Goal: Task Accomplishment & Management: Manage account settings

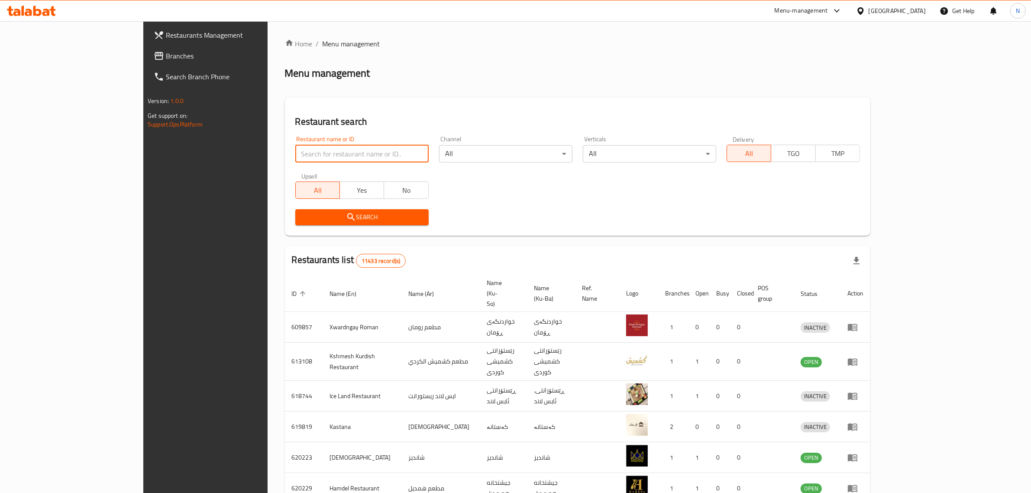
click at [340, 161] on input "search" at bounding box center [361, 153] width 133 height 17
paste input "701837"
type input "701837"
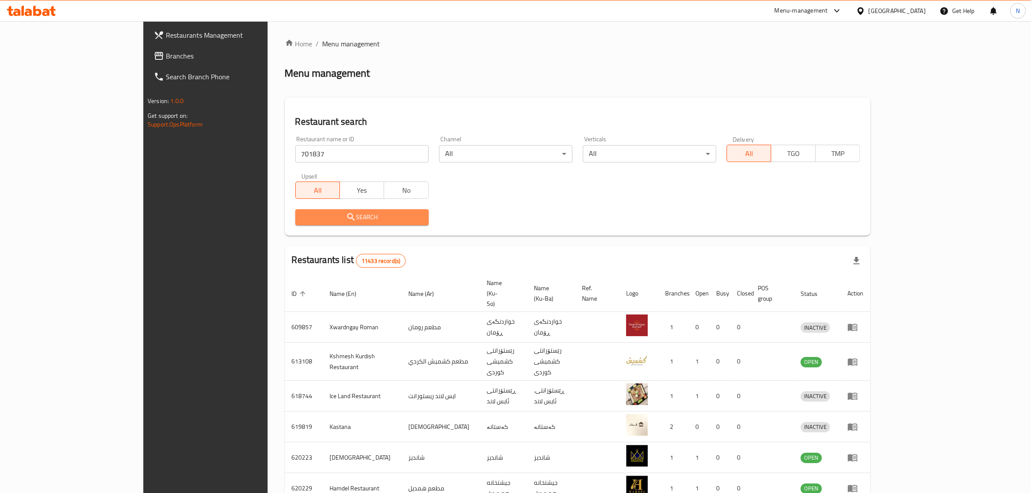
click at [350, 215] on span "Search" at bounding box center [362, 217] width 120 height 11
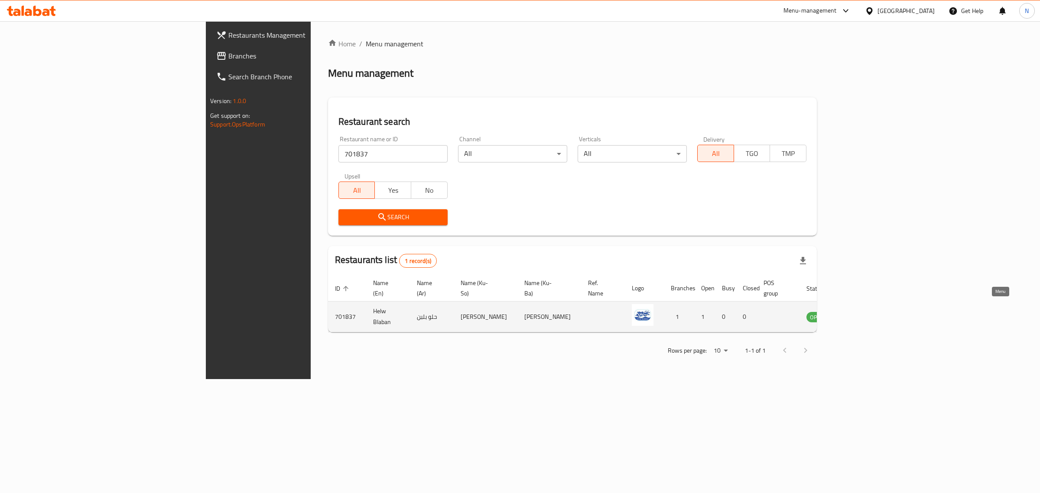
click at [862, 314] on icon "enhanced table" at bounding box center [857, 317] width 10 height 7
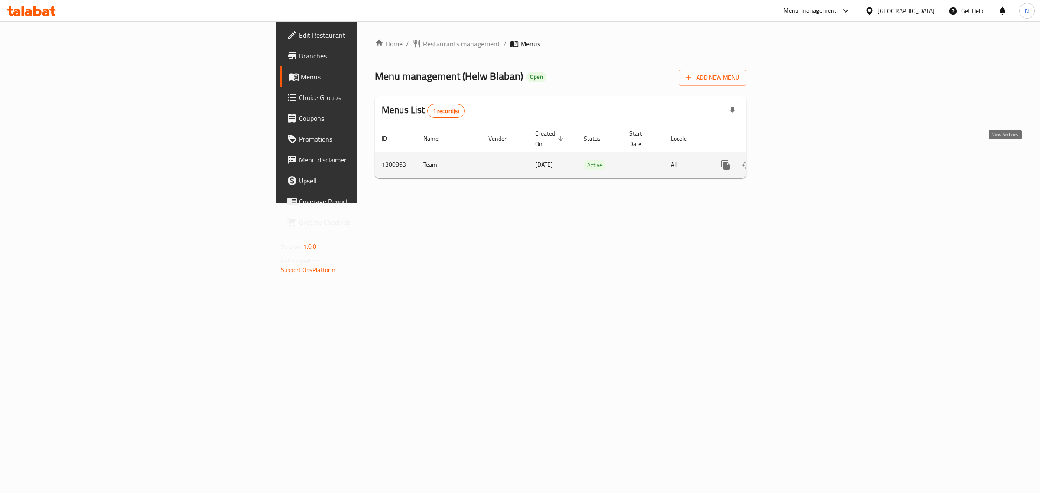
click at [793, 160] on icon "enhanced table" at bounding box center [788, 165] width 10 height 10
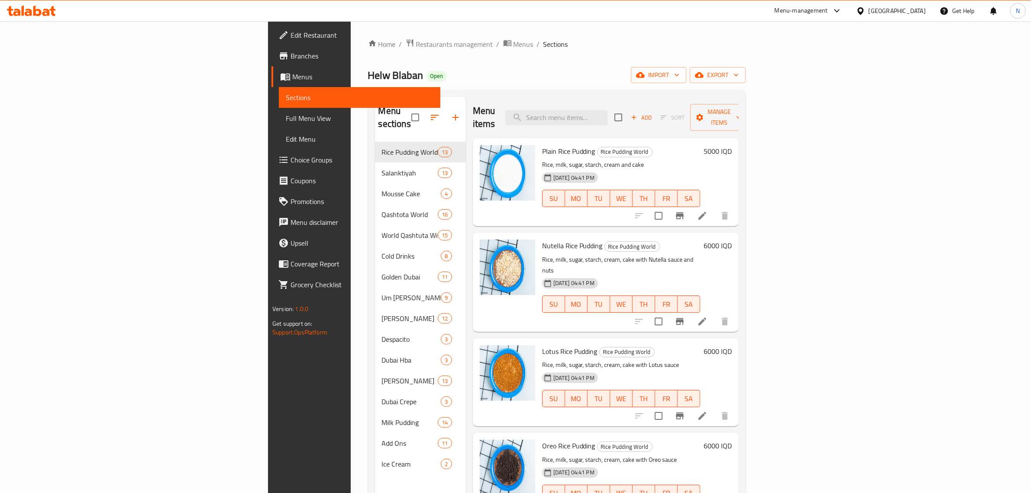
click at [291, 60] on span "Branches" at bounding box center [362, 56] width 143 height 10
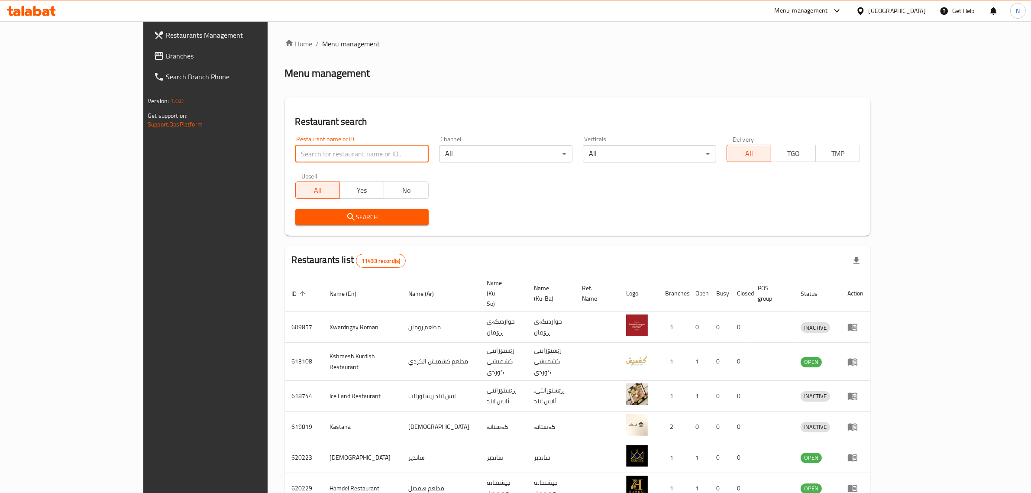
click at [360, 152] on input "search" at bounding box center [361, 153] width 133 height 17
paste input "701837"
type input "701837"
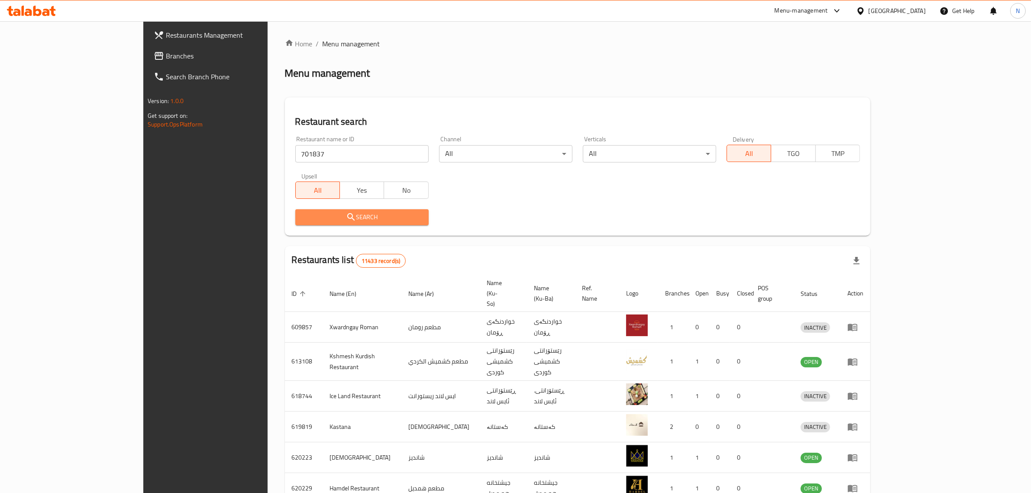
click at [375, 217] on span "Search" at bounding box center [362, 217] width 120 height 11
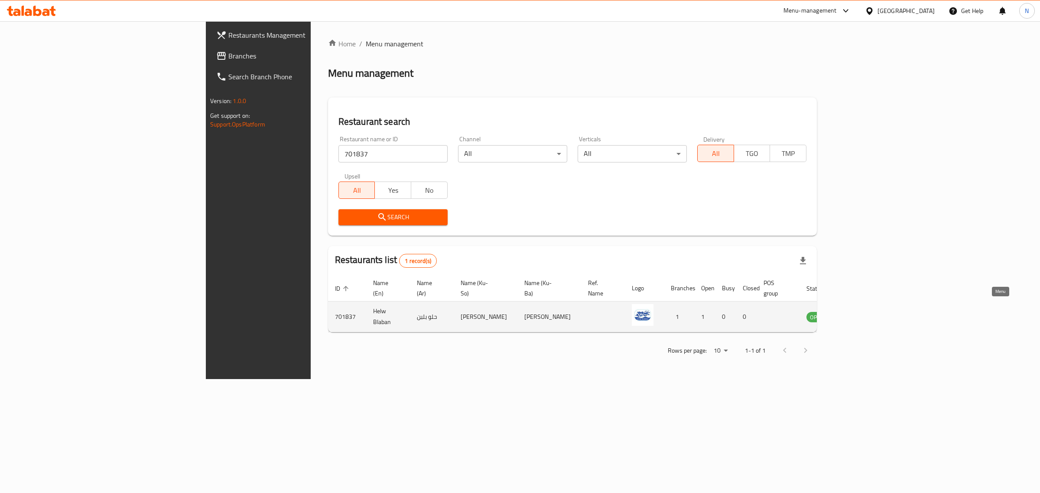
click at [868, 311] on link "enhanced table" at bounding box center [860, 316] width 16 height 10
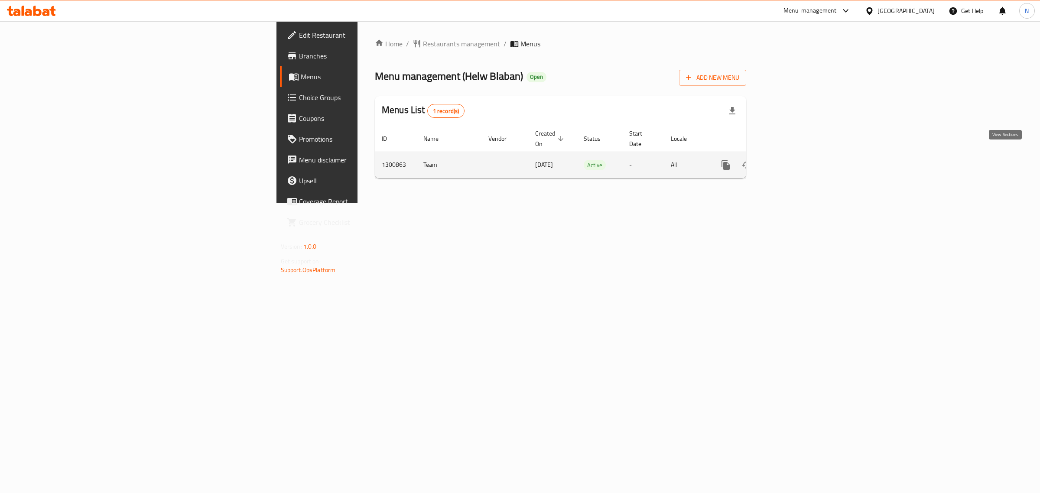
click at [798, 155] on link "enhanced table" at bounding box center [788, 165] width 21 height 21
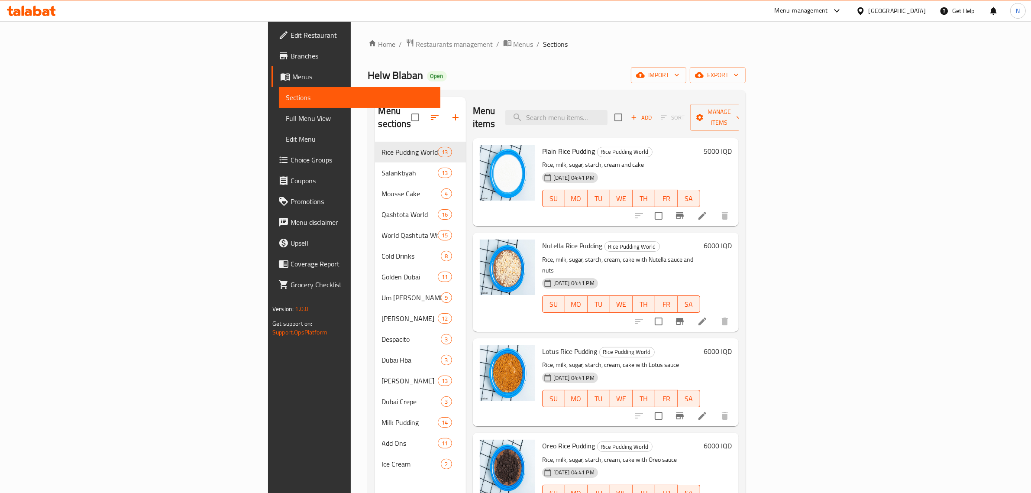
click at [272, 64] on link "Branches" at bounding box center [356, 55] width 169 height 21
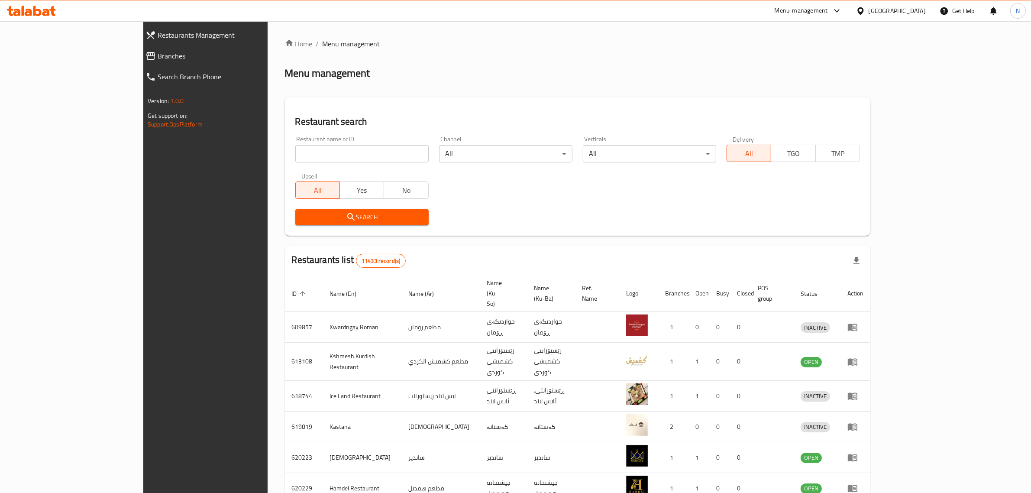
click at [305, 152] on input "search" at bounding box center [361, 153] width 133 height 17
paste input "704880"
type input "704880"
click at [341, 221] on span "Search" at bounding box center [362, 217] width 120 height 11
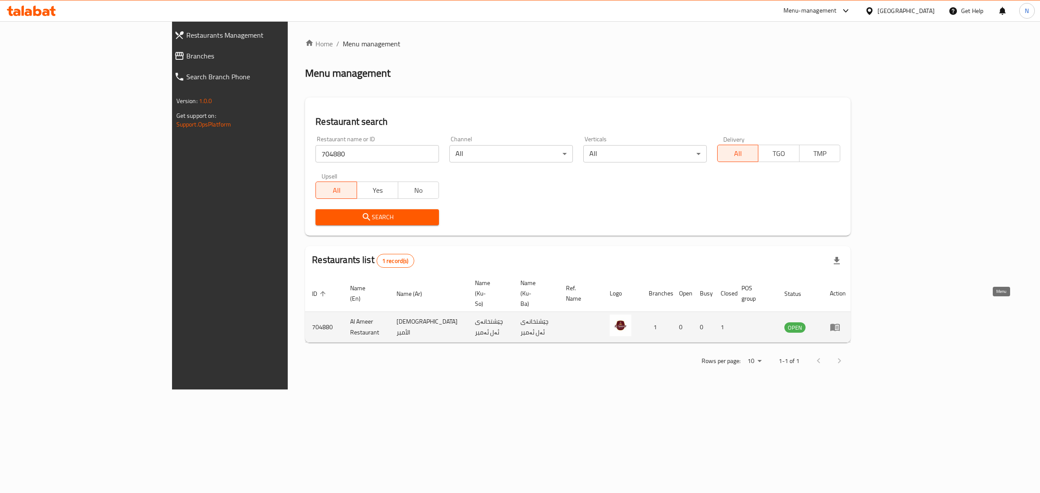
click at [840, 324] on icon "enhanced table" at bounding box center [835, 327] width 10 height 7
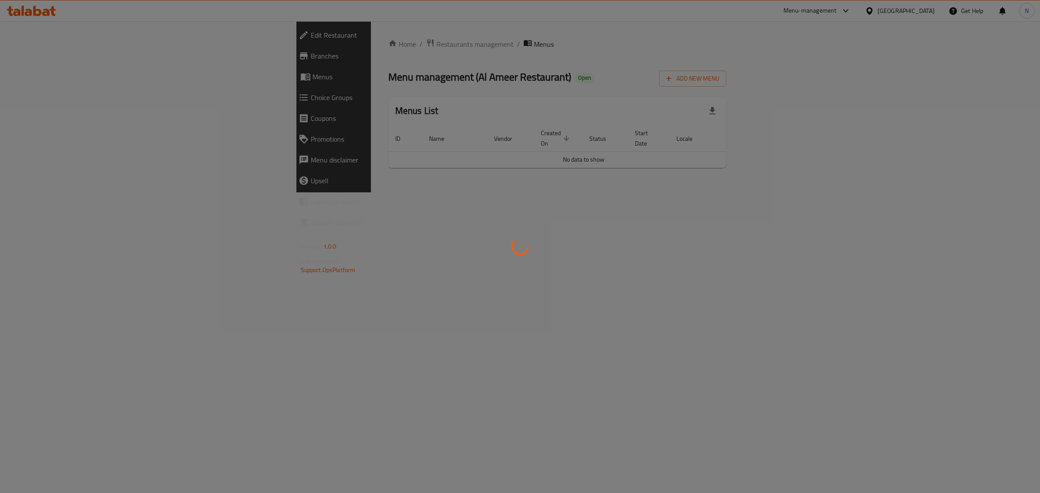
click at [866, 68] on div at bounding box center [520, 246] width 1040 height 493
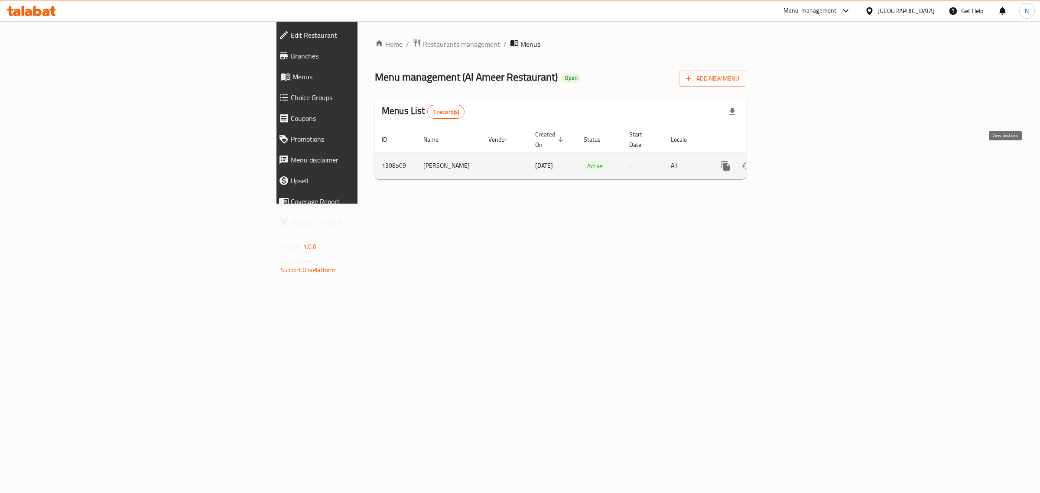
click at [792, 162] on icon "enhanced table" at bounding box center [788, 166] width 8 height 8
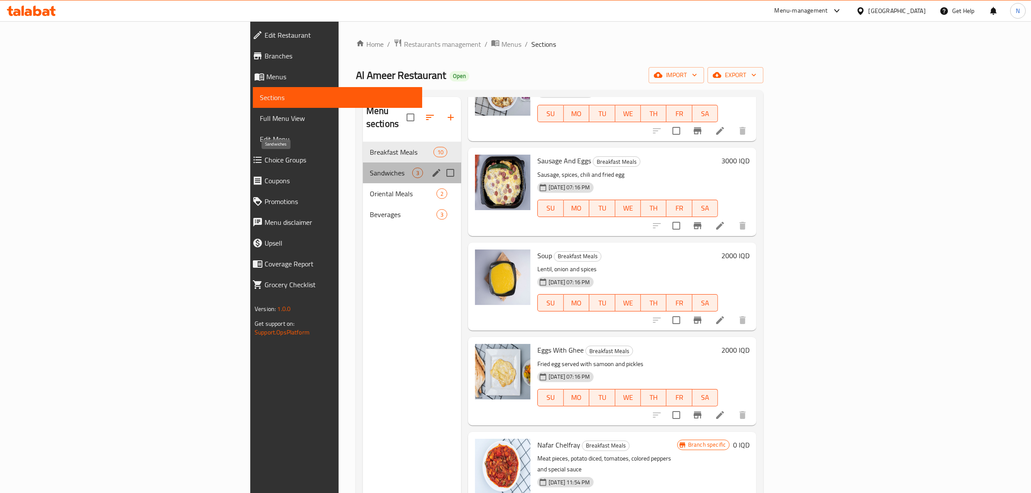
click at [370, 168] on span "Sandwiches" at bounding box center [391, 173] width 42 height 10
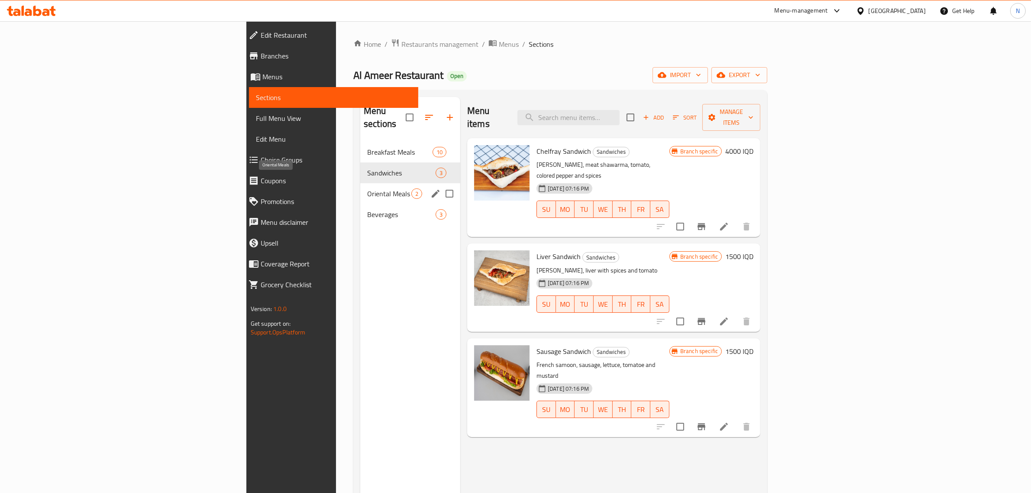
click at [367, 188] on span "Oriental Meals" at bounding box center [389, 193] width 44 height 10
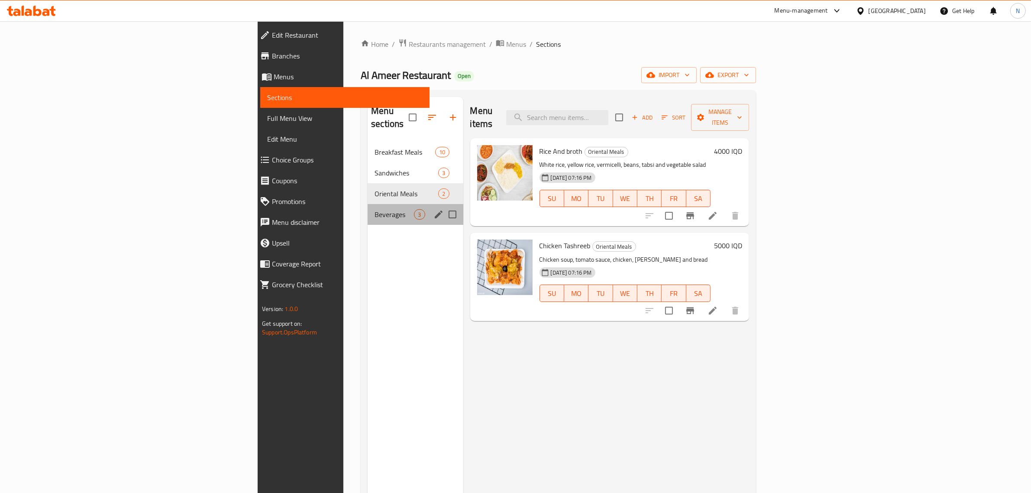
click at [368, 208] on div "Beverages 3" at bounding box center [415, 214] width 95 height 21
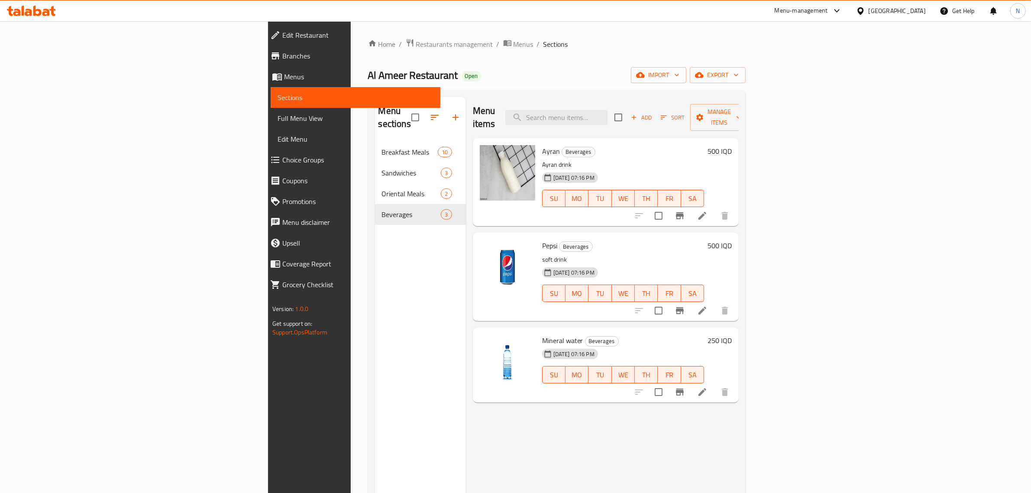
click at [38, 16] on div at bounding box center [31, 11] width 49 height 10
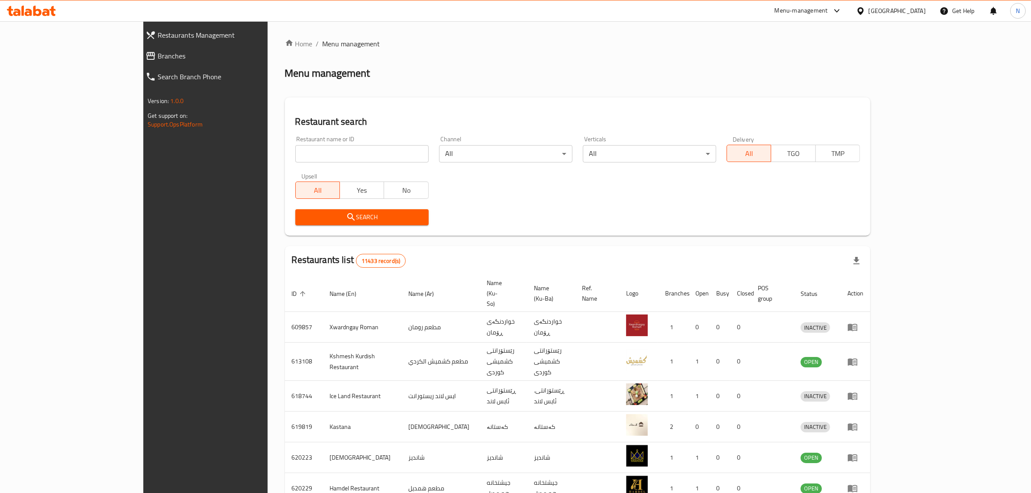
click at [295, 156] on input "search" at bounding box center [361, 153] width 133 height 17
paste input "701750"
type input "701750"
click at [349, 222] on span "Search" at bounding box center [362, 217] width 120 height 11
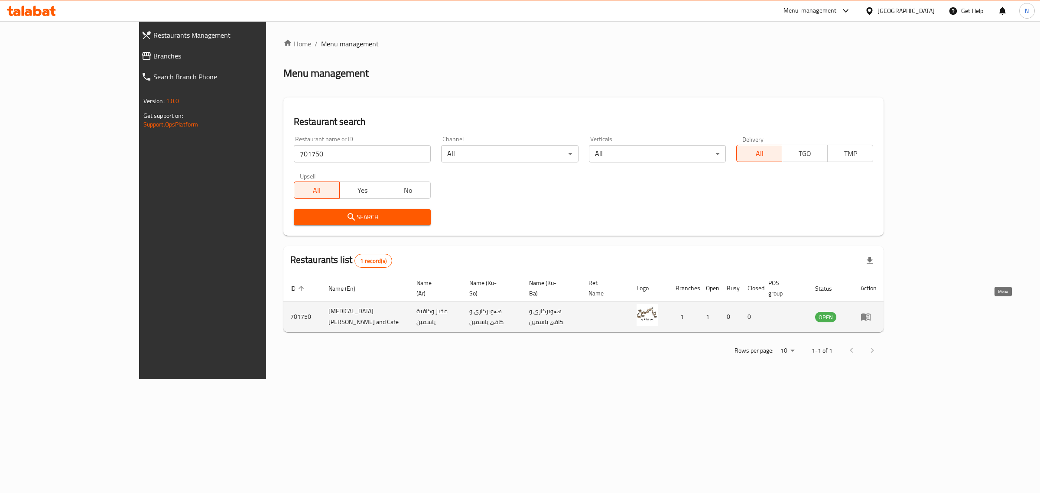
click at [869, 315] on icon "enhanced table" at bounding box center [867, 316] width 3 height 3
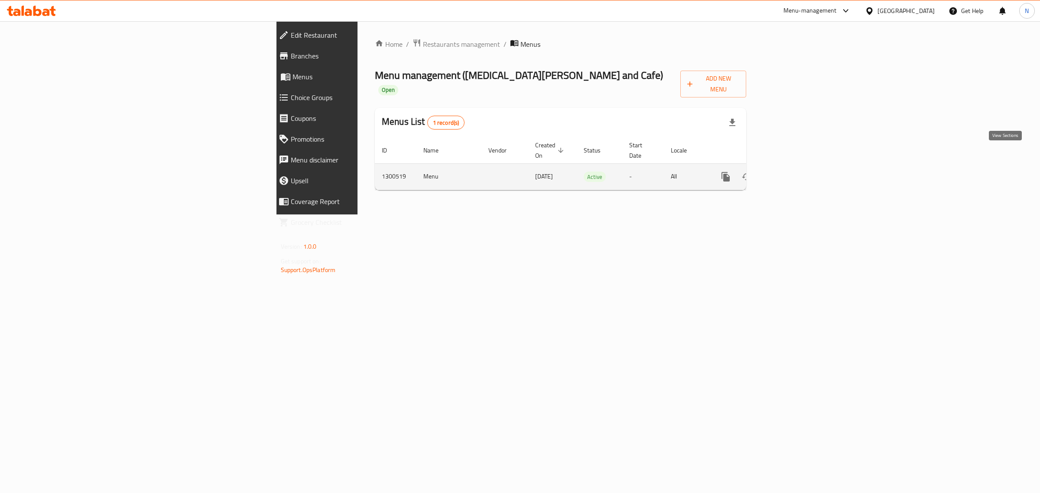
click at [793, 172] on icon "enhanced table" at bounding box center [788, 177] width 10 height 10
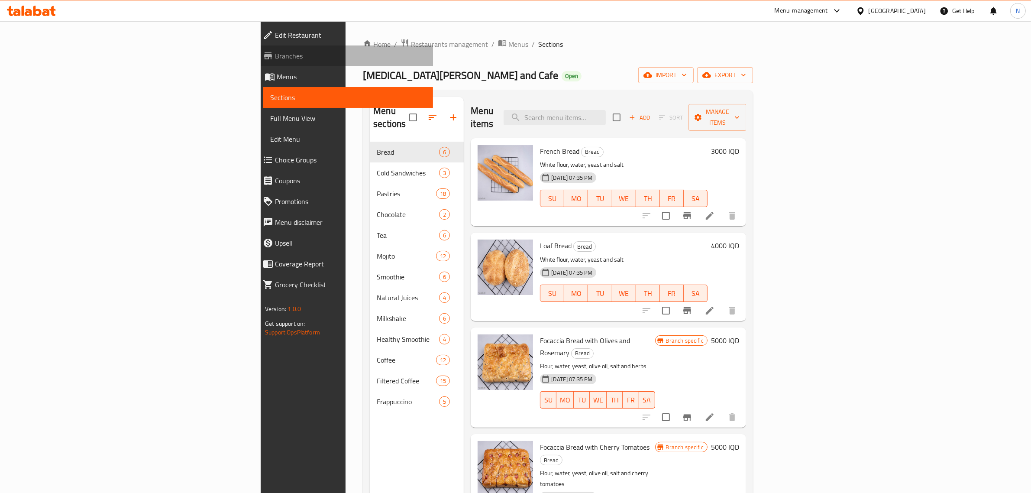
click at [275, 57] on span "Branches" at bounding box center [350, 56] width 151 height 10
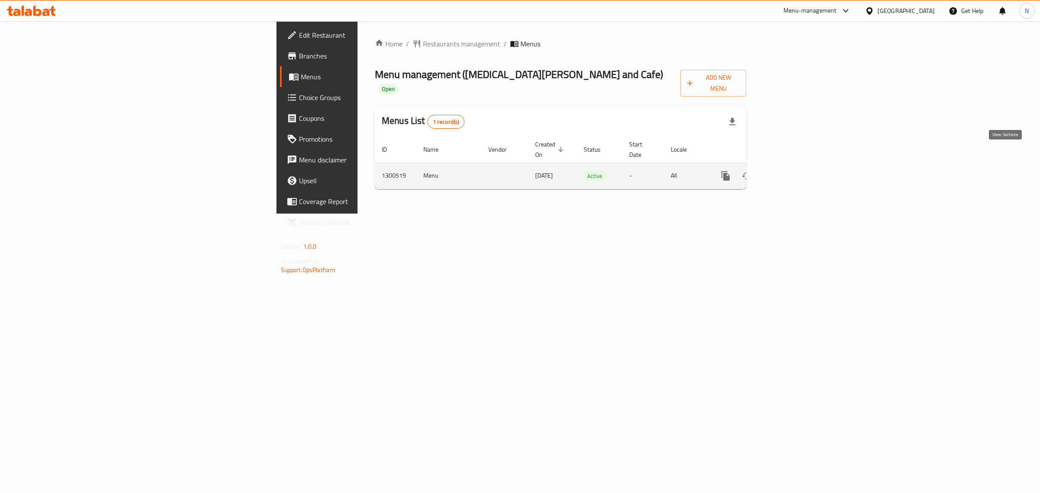
click at [798, 165] on link "enhanced table" at bounding box center [788, 175] width 21 height 21
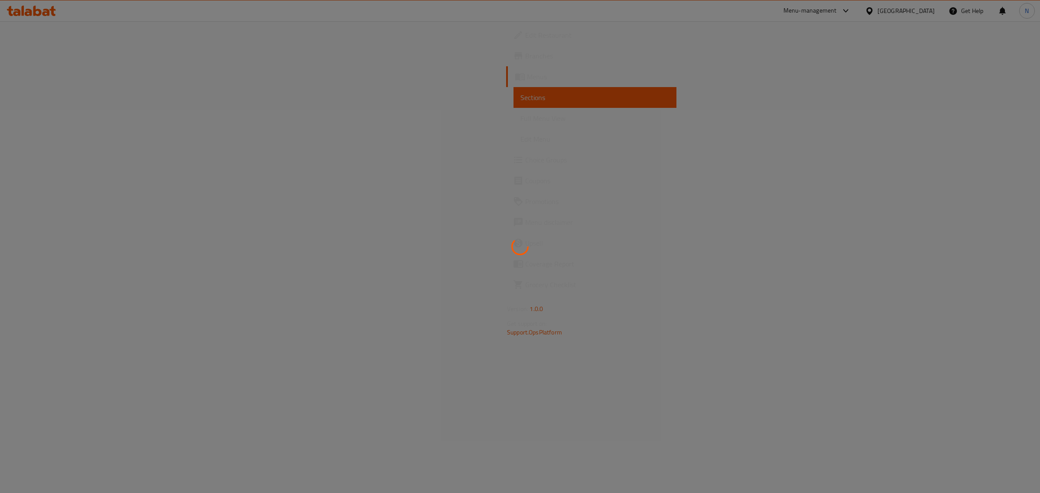
click at [524, 206] on div at bounding box center [520, 246] width 1040 height 493
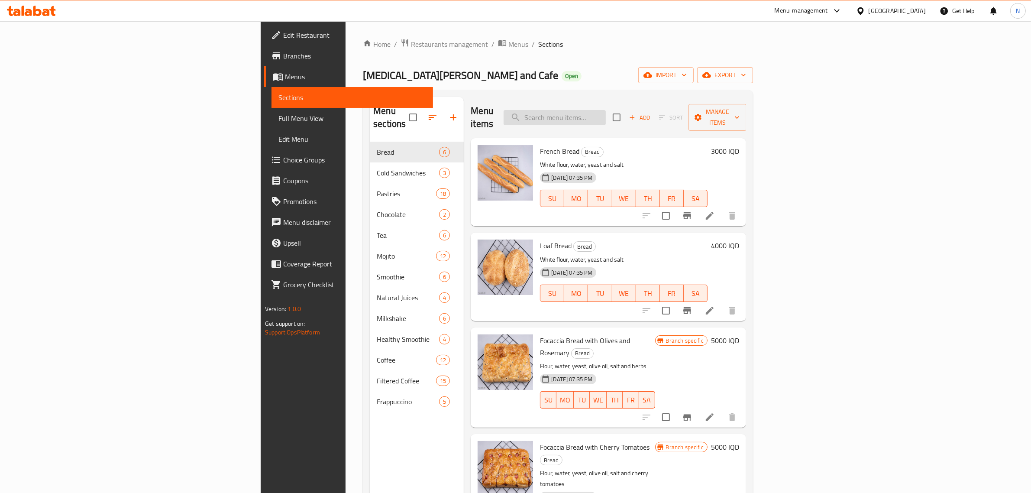
click at [606, 115] on input "search" at bounding box center [555, 117] width 102 height 15
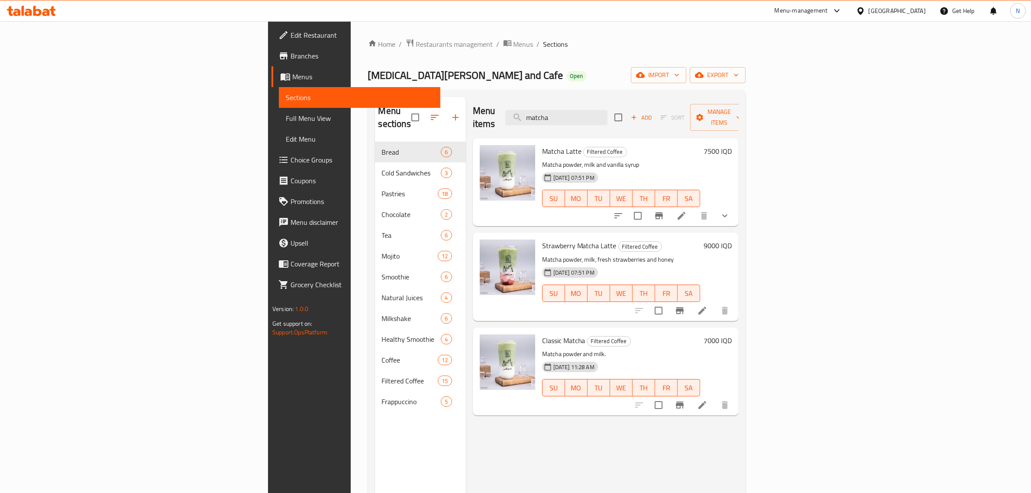
type input "matcha"
click at [694, 208] on li at bounding box center [682, 216] width 24 height 16
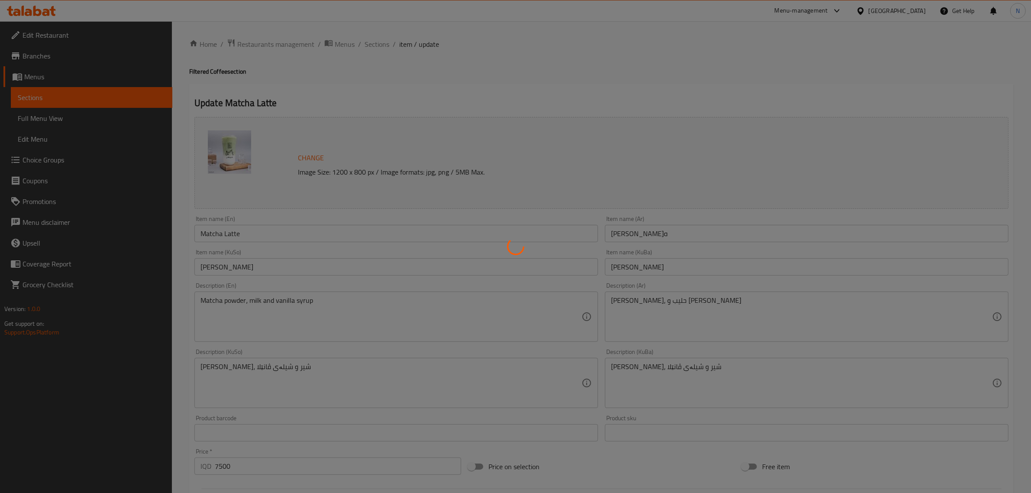
type input "إختيارك من:"
type input "هەڵبژاردنت لە:"
type input "1"
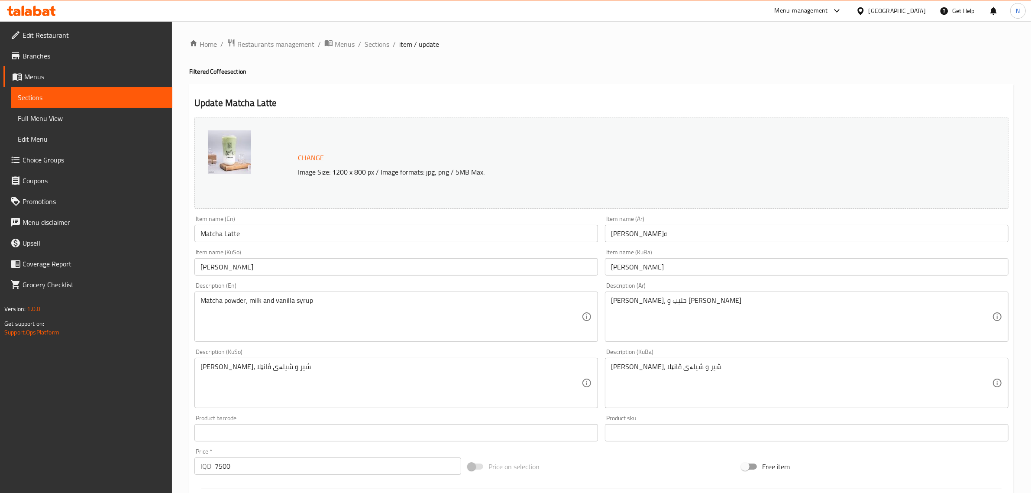
click at [631, 234] on input "ماتشا لاتيه" at bounding box center [807, 233] width 404 height 17
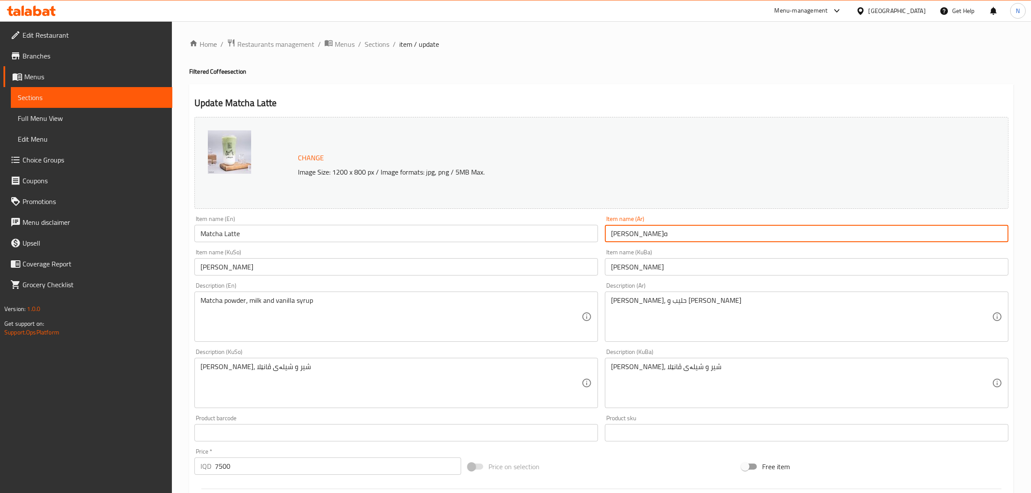
click at [631, 234] on input "ماتشا لاتيه" at bounding box center [807, 233] width 404 height 17
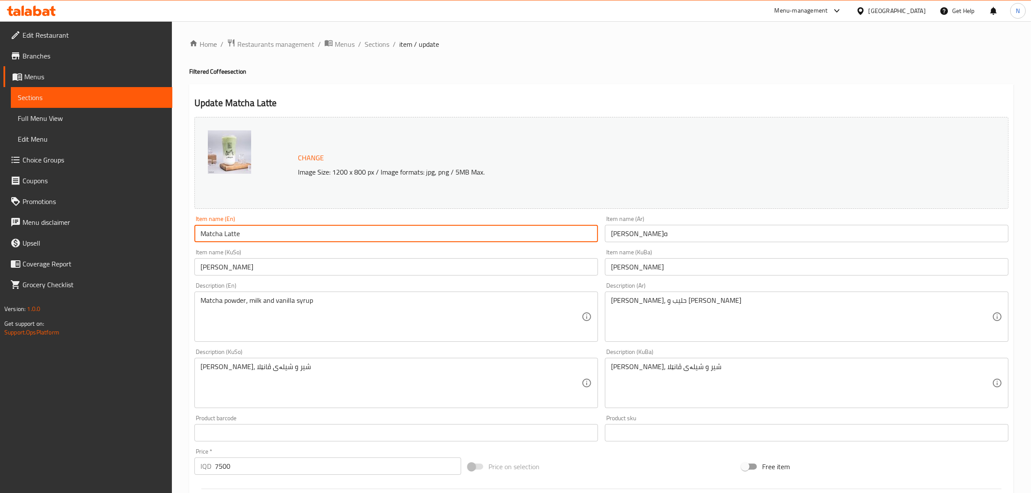
click at [451, 240] on input "Matcha Latte" at bounding box center [397, 233] width 404 height 17
paste input "latte vanilla"
type input "Matcha latte vanilla"
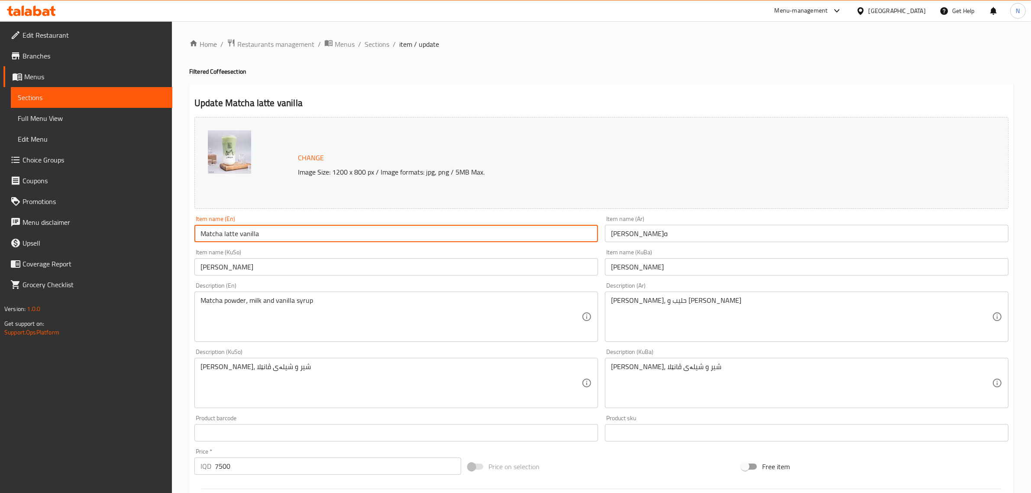
click at [718, 232] on input "ماتشا لاتيه" at bounding box center [807, 233] width 404 height 17
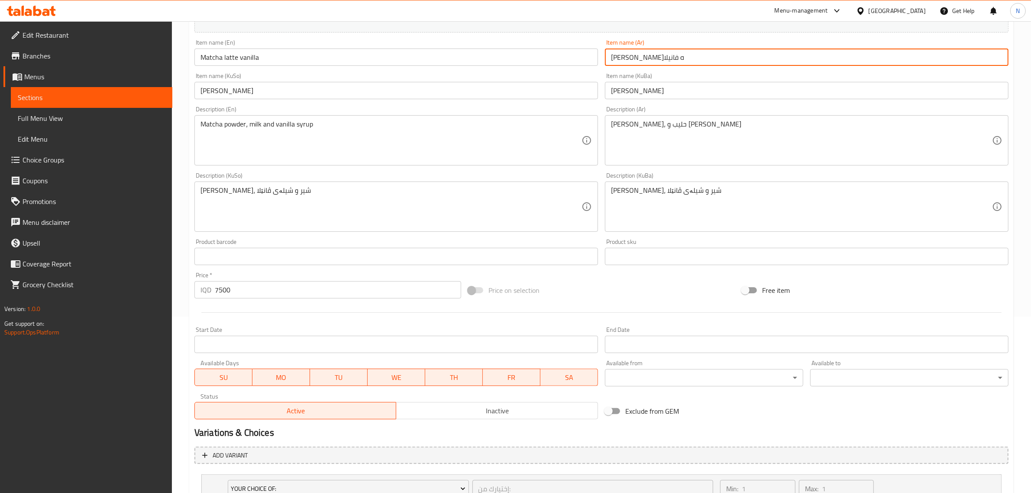
scroll to position [266, 0]
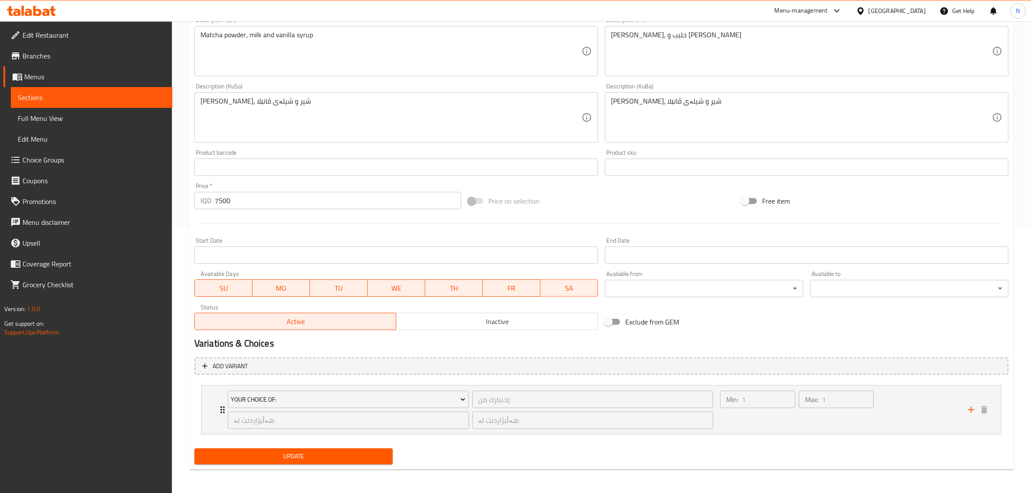
type input "ماتشا لاتيه فانيلا"
click at [347, 460] on span "Update" at bounding box center [293, 456] width 185 height 11
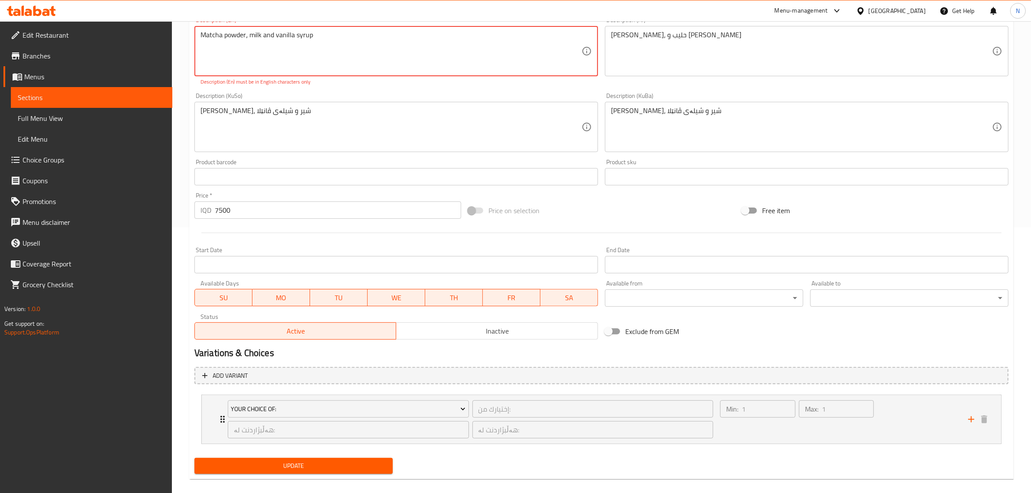
click at [292, 37] on textarea "Matcha powder، milk and vanilla syrup" at bounding box center [391, 51] width 381 height 41
click at [316, 52] on textarea "Matcha powder، milk and vanilla syrup" at bounding box center [391, 51] width 381 height 41
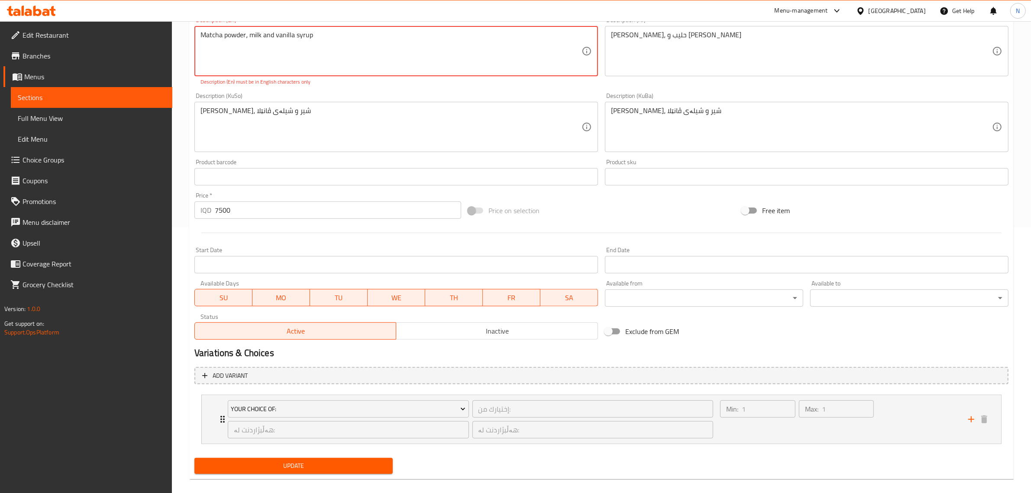
click at [316, 52] on textarea "Matcha powder، milk and vanilla syrup" at bounding box center [391, 51] width 381 height 41
paste textarea ", milk,"
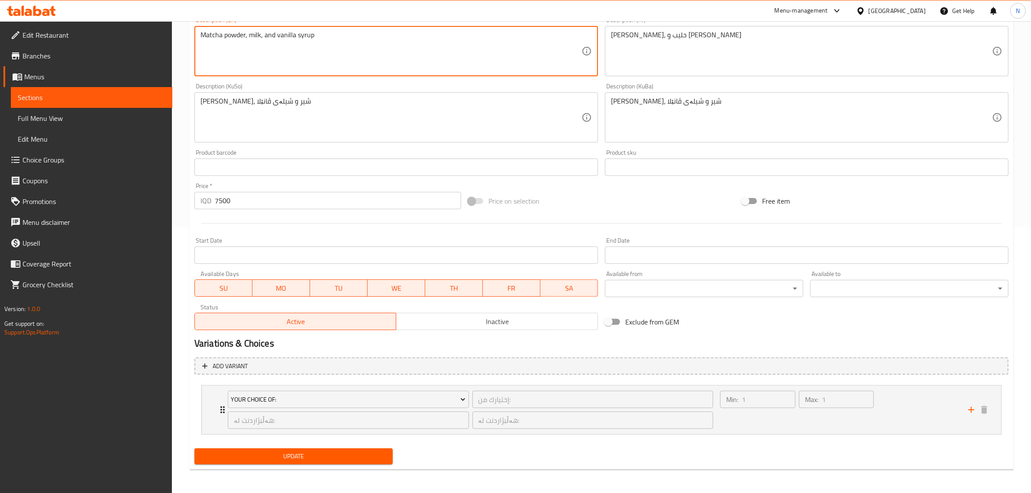
type textarea "Matcha powder, milk, and vanilla syrup"
click at [311, 460] on span "Update" at bounding box center [293, 456] width 185 height 11
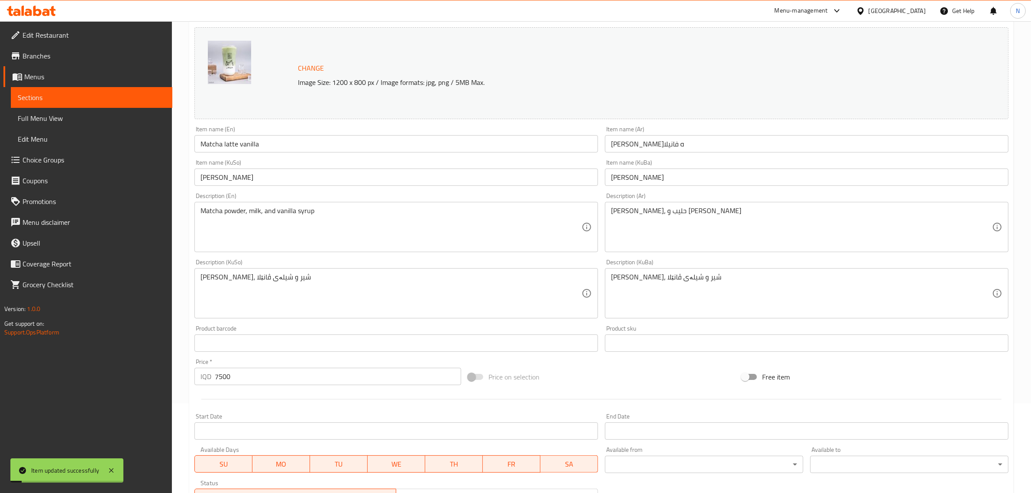
scroll to position [0, 0]
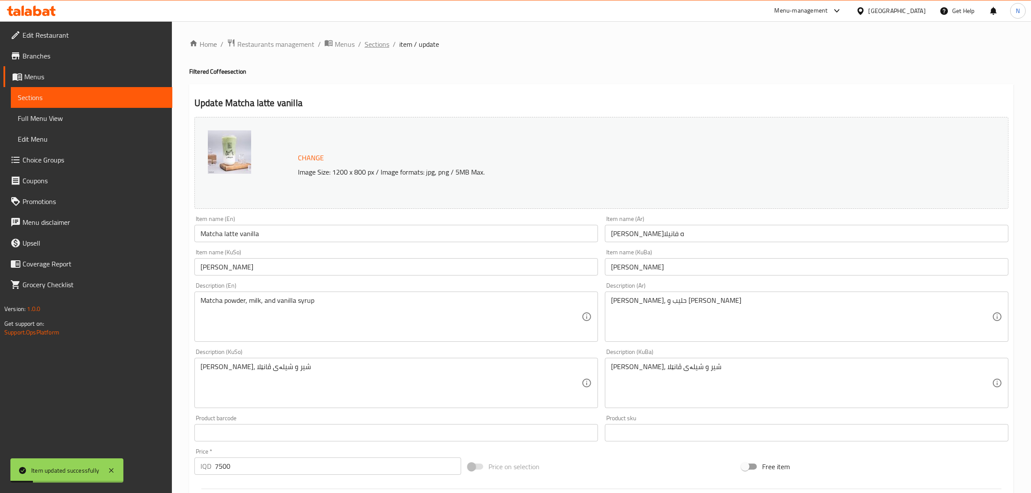
click at [383, 45] on span "Sections" at bounding box center [377, 44] width 25 height 10
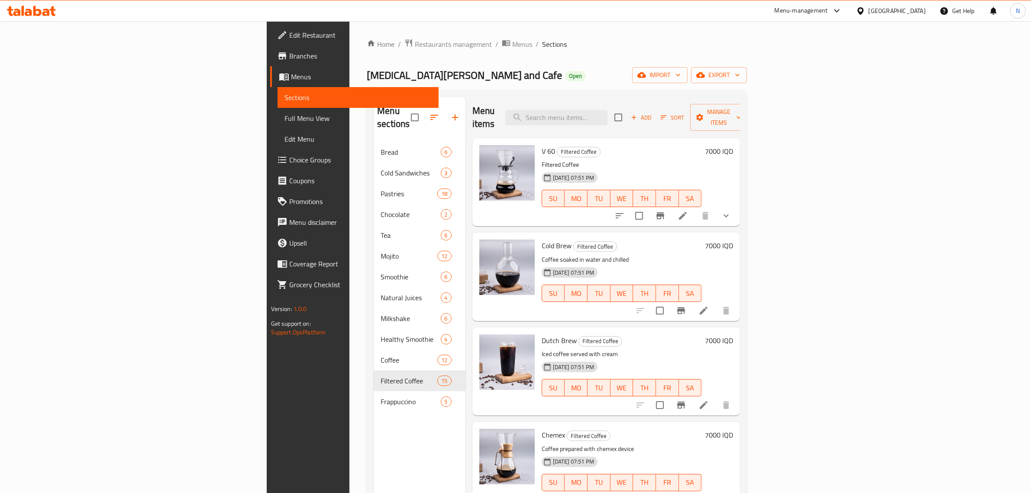
click at [32, 8] on icon at bounding box center [31, 11] width 49 height 10
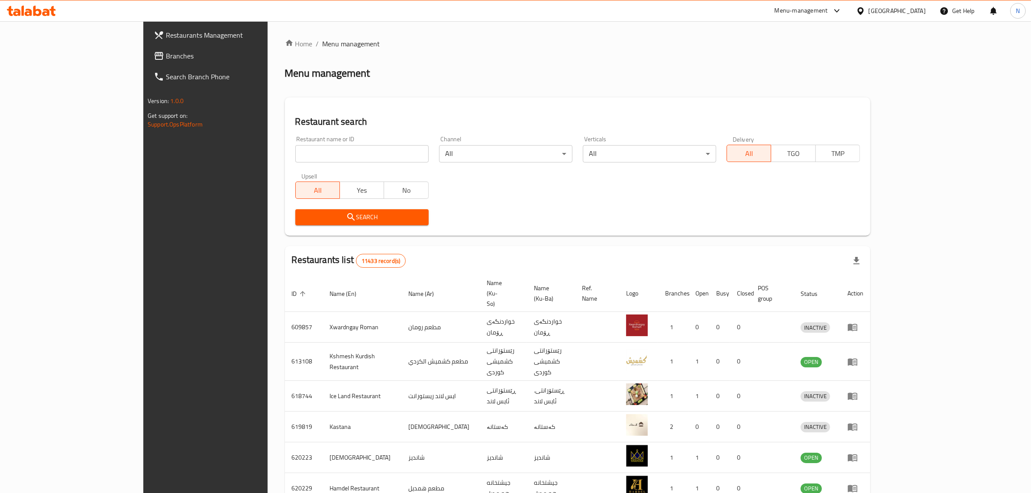
click at [313, 157] on input "search" at bounding box center [361, 153] width 133 height 17
paste input "Infinity Chicken"
type input "Infinity Chicken"
click at [374, 222] on button "Search" at bounding box center [361, 217] width 133 height 16
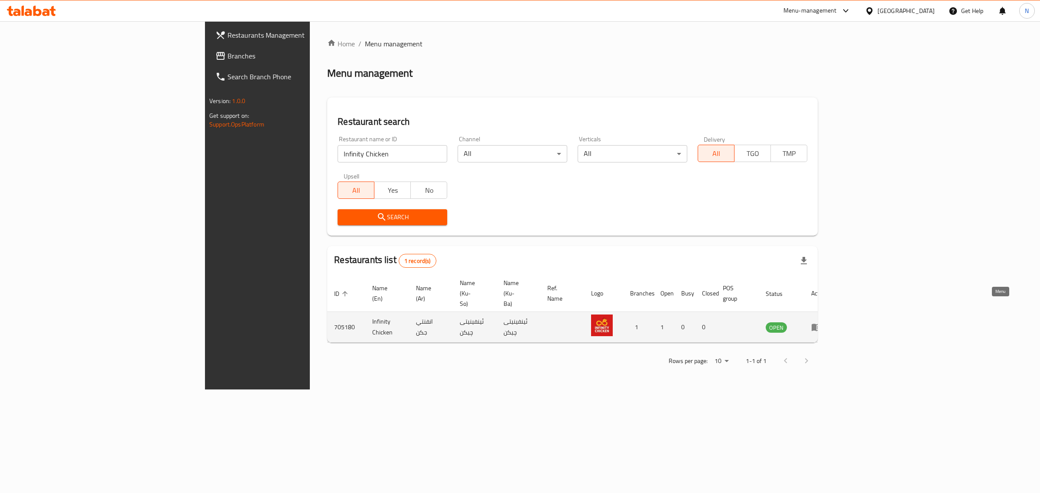
click at [820, 326] on icon "enhanced table" at bounding box center [818, 327] width 3 height 3
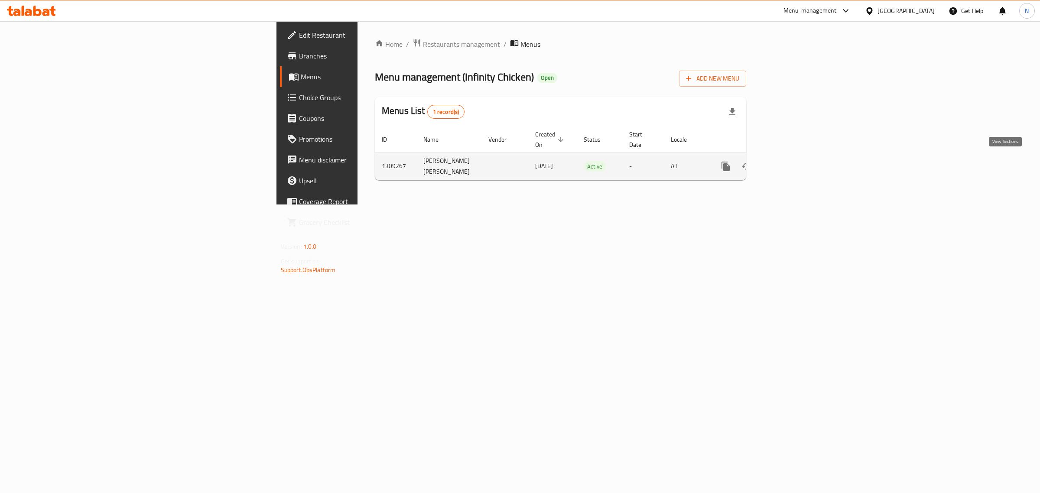
click at [793, 164] on icon "enhanced table" at bounding box center [788, 166] width 10 height 10
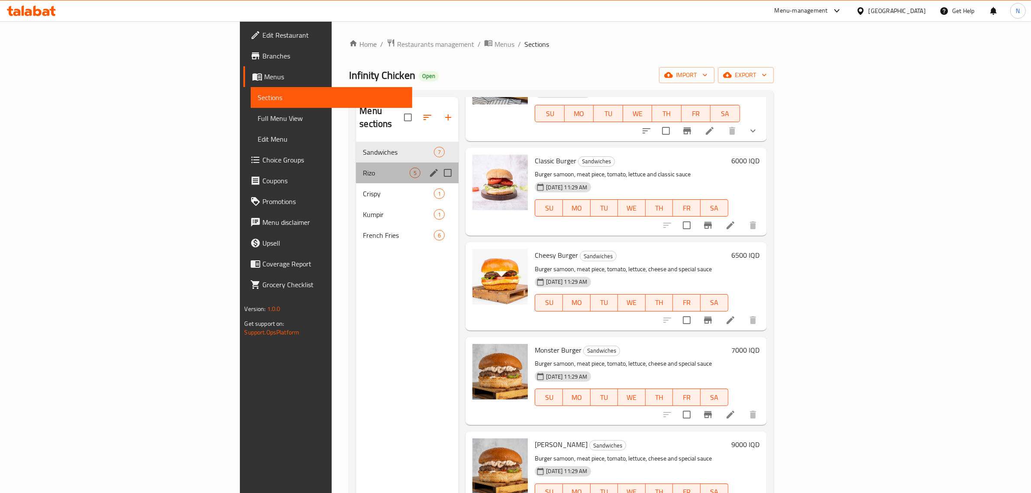
click at [356, 162] on div "[PERSON_NAME] 5" at bounding box center [407, 172] width 103 height 21
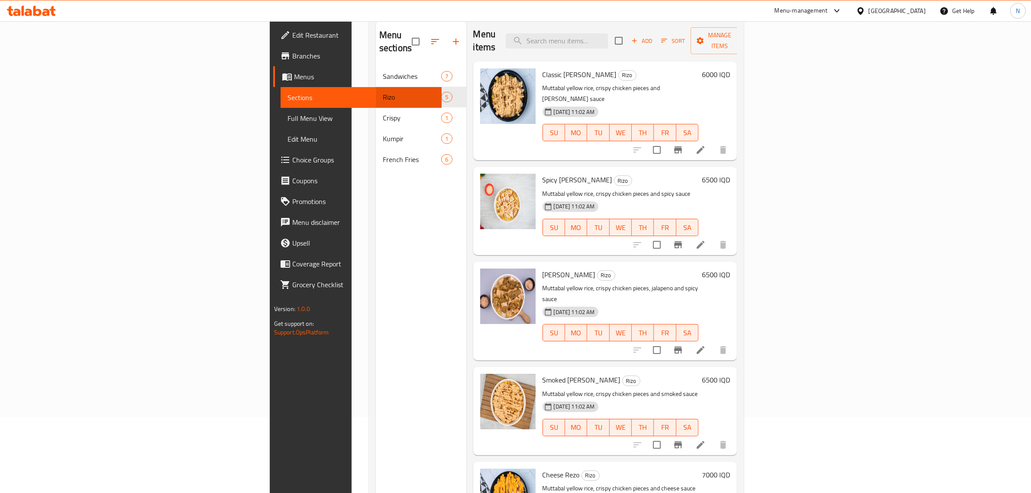
scroll to position [13, 0]
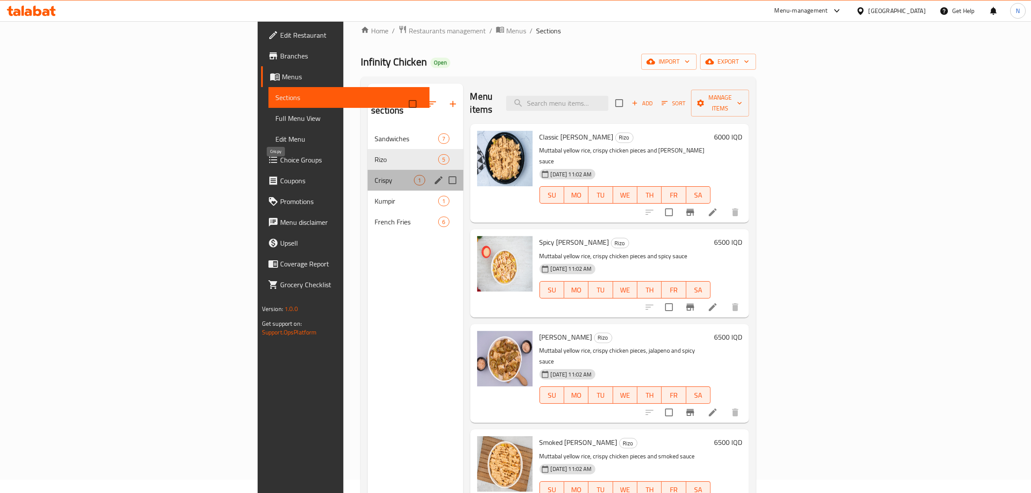
click at [375, 175] on span "Crispy" at bounding box center [394, 180] width 39 height 10
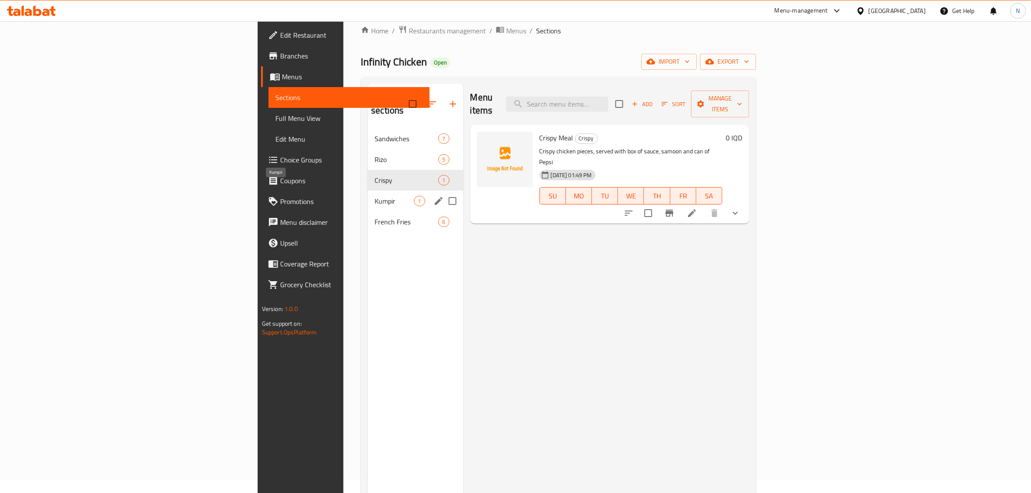
click at [375, 196] on span "Kumpir" at bounding box center [394, 201] width 39 height 10
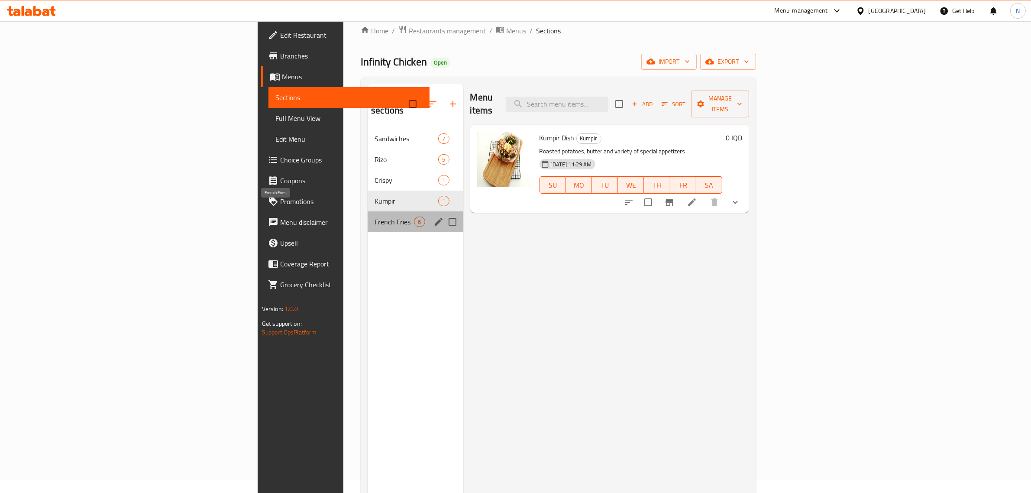
click at [375, 217] on span "French Fries" at bounding box center [394, 222] width 39 height 10
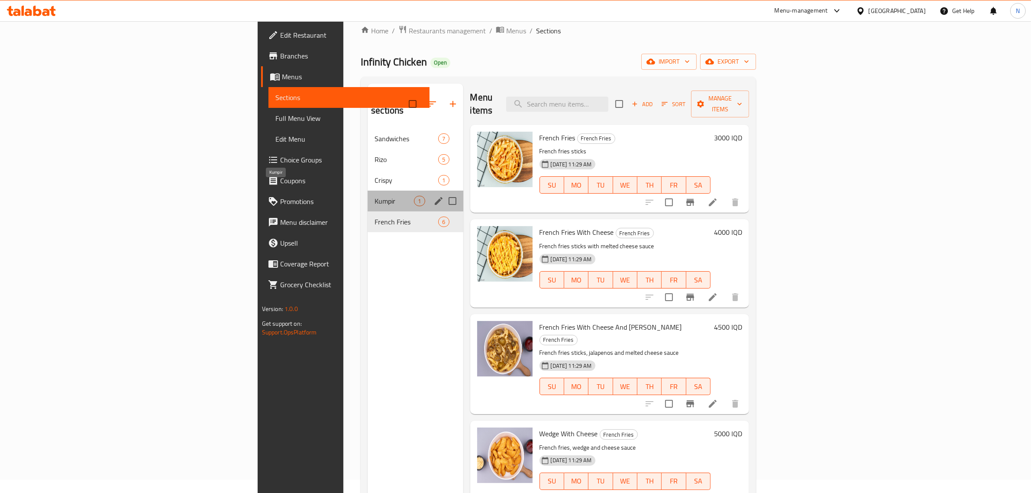
click at [375, 196] on span "Kumpir" at bounding box center [394, 201] width 39 height 10
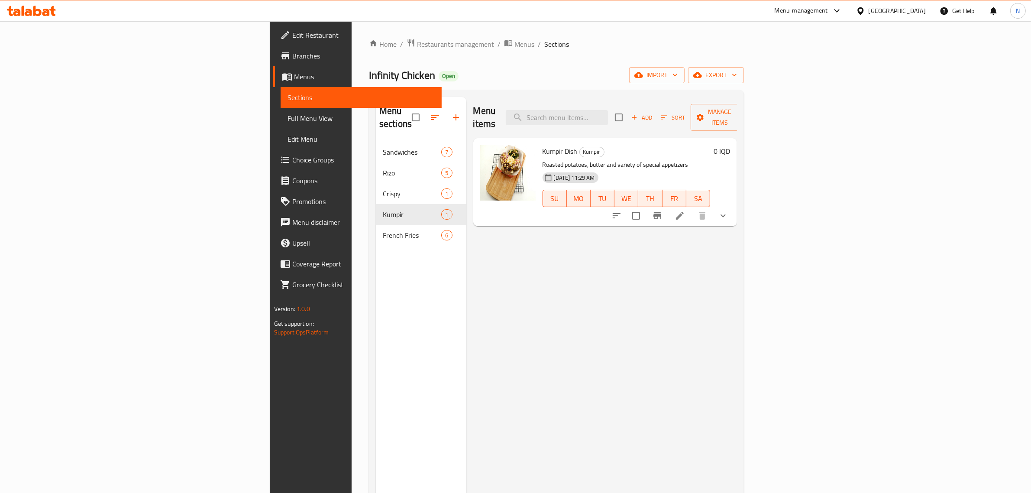
click at [292, 59] on span "Branches" at bounding box center [363, 56] width 143 height 10
